Goal: Navigation & Orientation: Find specific page/section

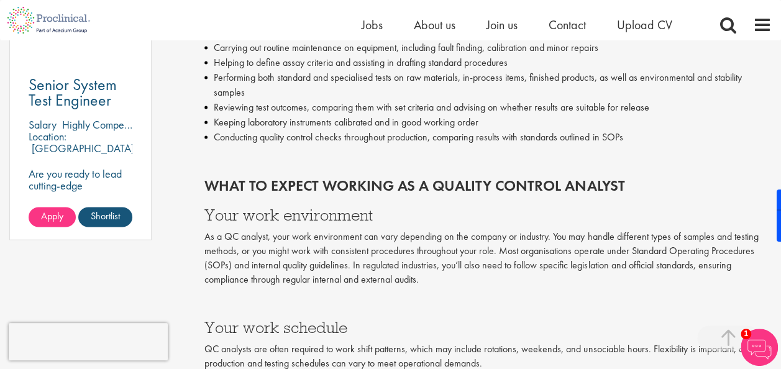
scroll to position [932, 0]
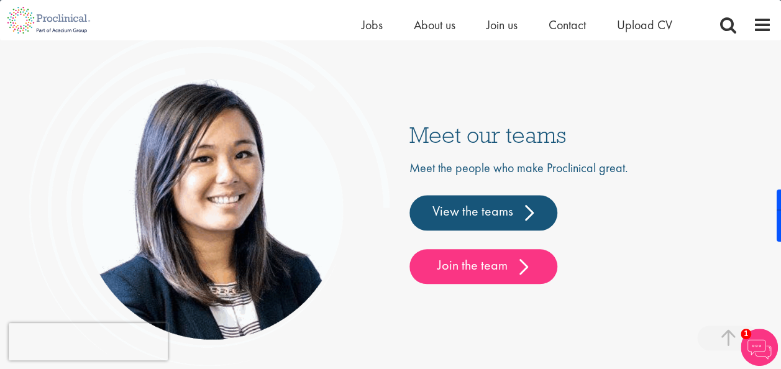
scroll to position [2613, 0]
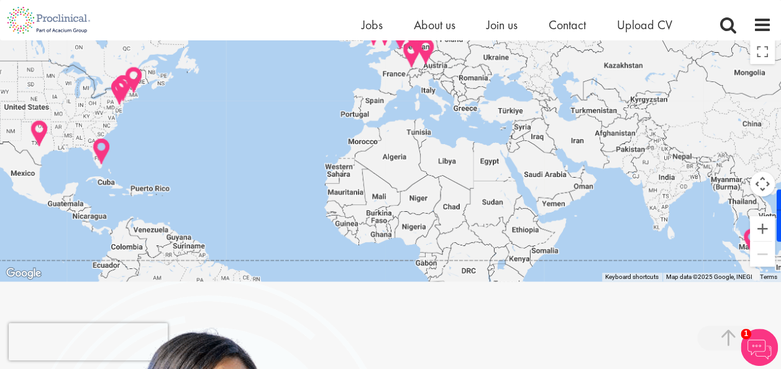
click at [411, 67] on img at bounding box center [411, 54] width 19 height 29
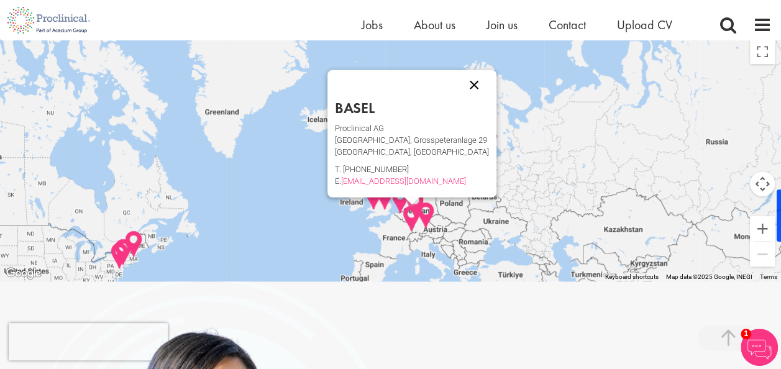
click at [464, 99] on button "Close" at bounding box center [474, 85] width 30 height 30
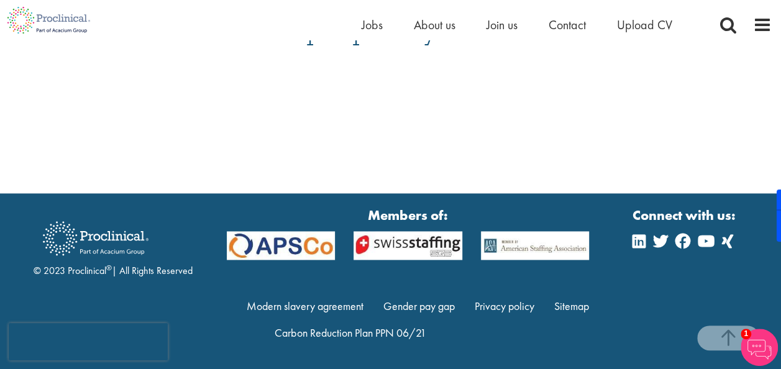
scroll to position [3256, 0]
click at [498, 303] on link "Privacy policy" at bounding box center [505, 305] width 60 height 14
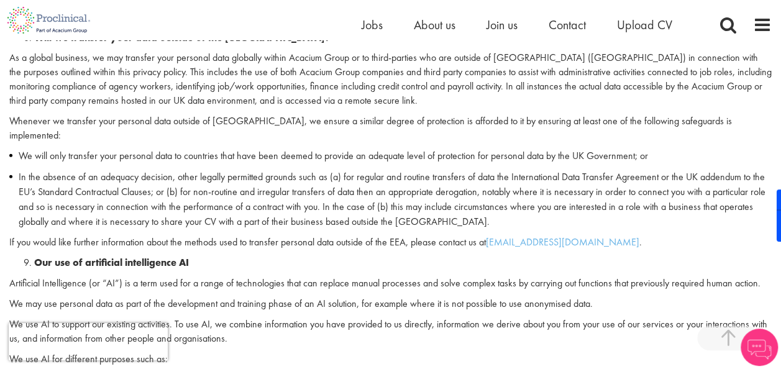
scroll to position [1554, 0]
